Goal: Transaction & Acquisition: Purchase product/service

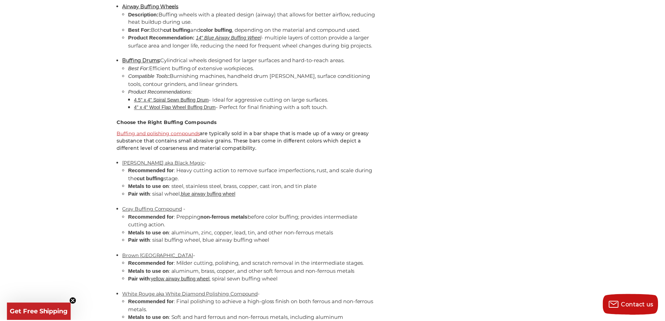
scroll to position [1886, 0]
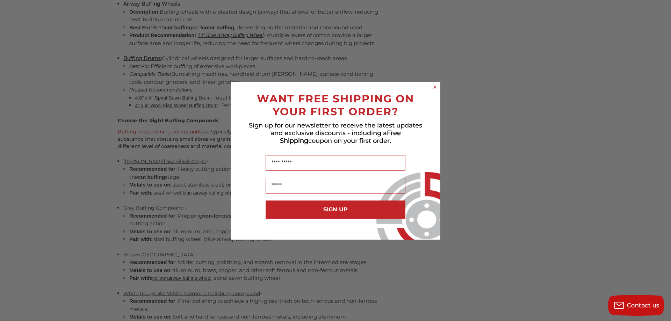
click at [435, 87] on circle "Close dialog" at bounding box center [435, 86] width 7 height 7
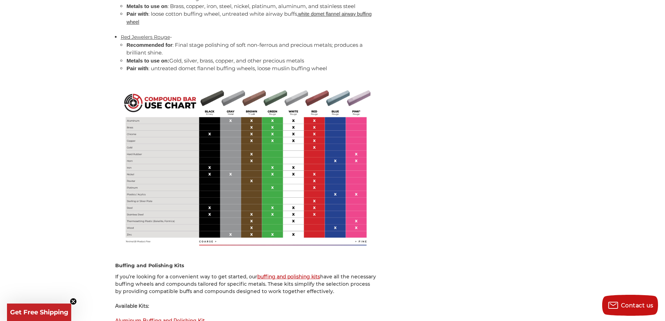
scroll to position [2271, 0]
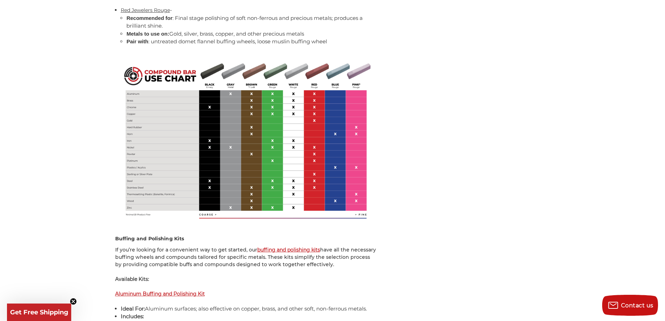
drag, startPoint x: 114, startPoint y: 85, endPoint x: 345, endPoint y: 186, distance: 252.9
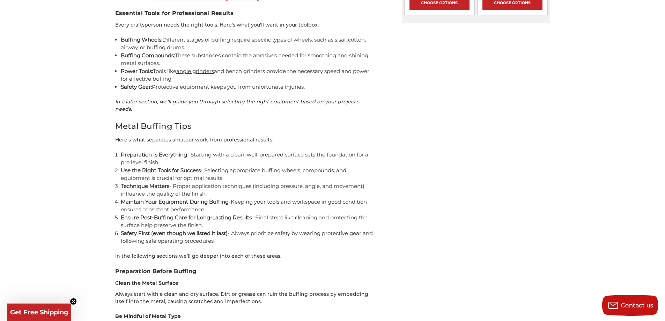
scroll to position [1223, 0]
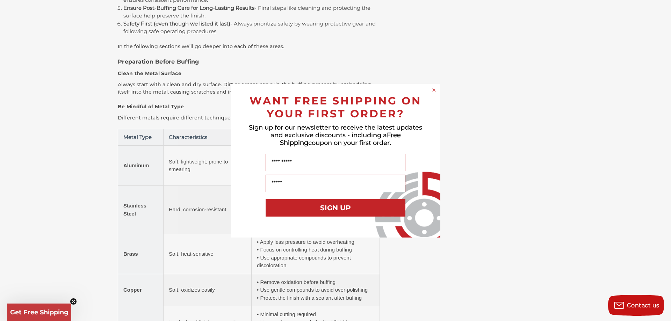
click at [431, 88] on circle "Close dialog" at bounding box center [434, 90] width 7 height 7
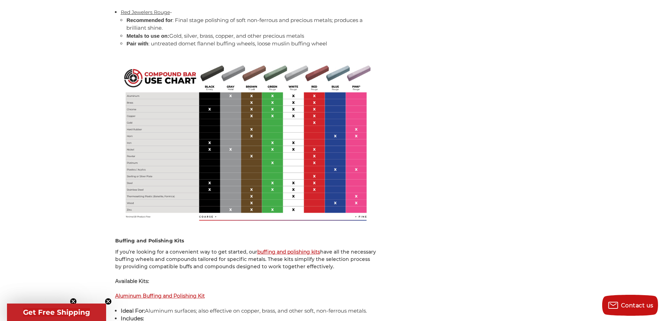
scroll to position [2306, 0]
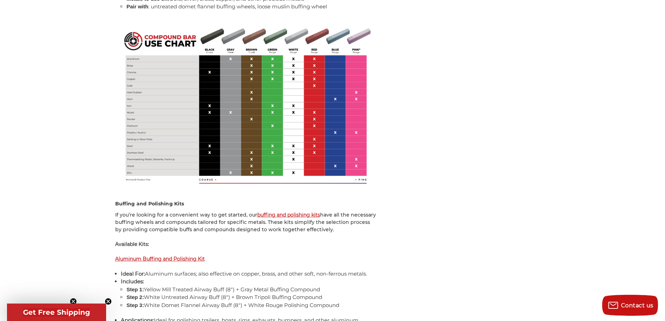
drag, startPoint x: 114, startPoint y: 63, endPoint x: 374, endPoint y: 183, distance: 286.3
drag, startPoint x: 371, startPoint y: 175, endPoint x: 497, endPoint y: 179, distance: 125.8
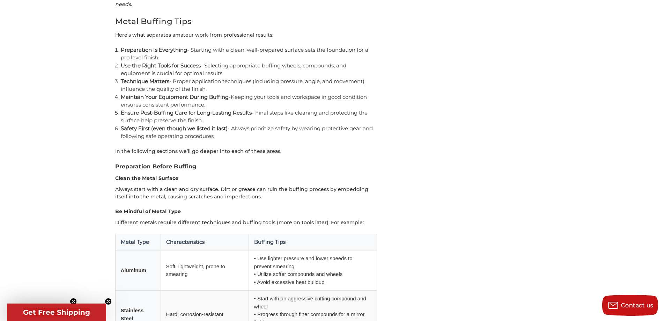
scroll to position [873, 0]
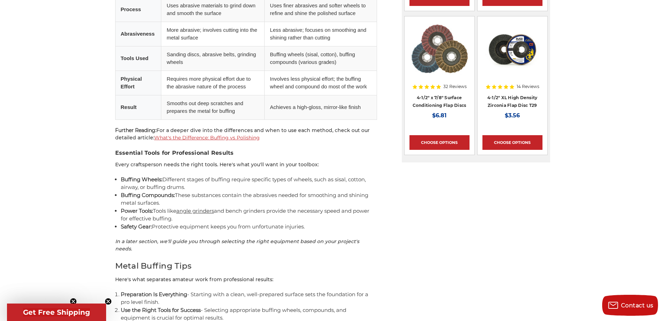
click at [108, 302] on icon "Close teaser" at bounding box center [108, 301] width 3 height 3
click at [72, 298] on circle "Close teaser" at bounding box center [73, 301] width 7 height 7
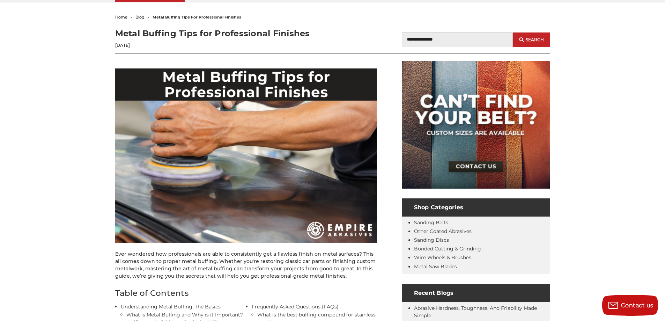
scroll to position [70, 0]
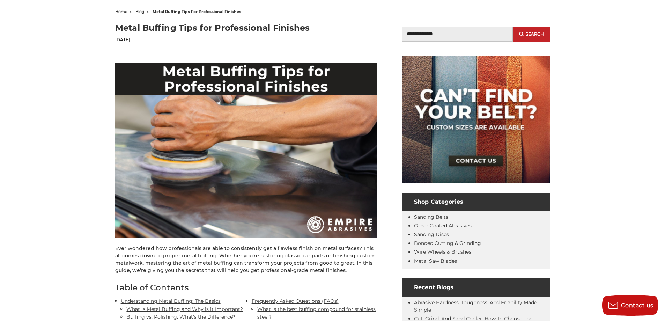
click at [435, 250] on link "Wire Wheels & Brushes" at bounding box center [442, 252] width 57 height 6
